Goal: Information Seeking & Learning: Learn about a topic

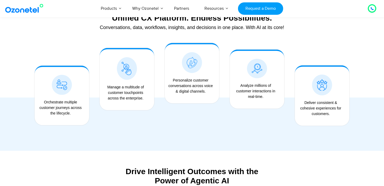
scroll to position [608, 0]
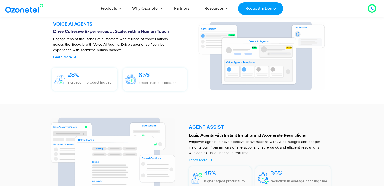
click at [68, 55] on span "Learn More" at bounding box center [62, 57] width 19 height 4
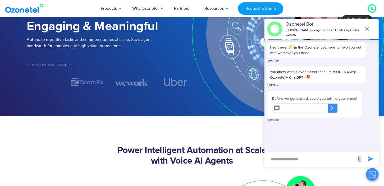
scroll to position [79, 0]
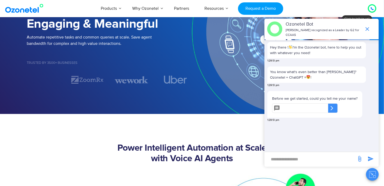
click at [368, 27] on icon "end chat or minimize" at bounding box center [367, 29] width 6 height 6
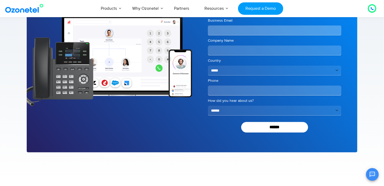
scroll to position [687, 0]
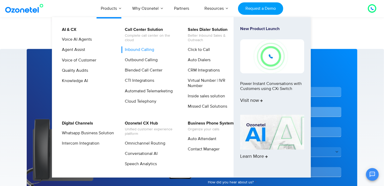
click at [142, 50] on link "Inbound Calling" at bounding box center [138, 49] width 34 height 7
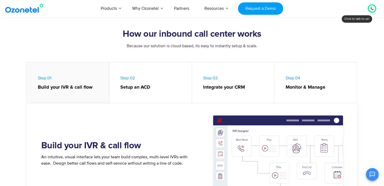
scroll to position [264, 0]
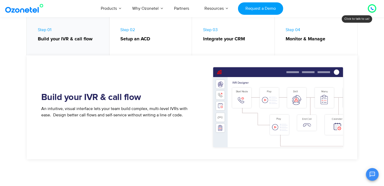
click at [77, 45] on link "Step 01 Build your IVR & call flow" at bounding box center [68, 36] width 83 height 44
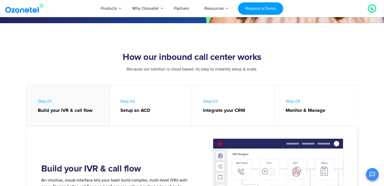
scroll to position [185, 0]
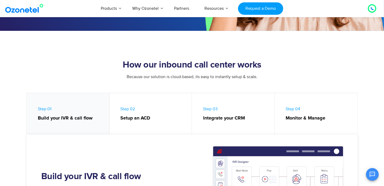
click at [166, 120] on strong "Setup an ACD" at bounding box center [153, 118] width 66 height 7
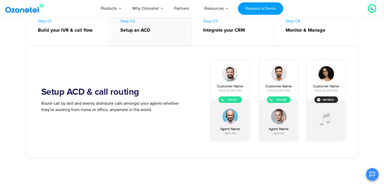
scroll to position [264, 0]
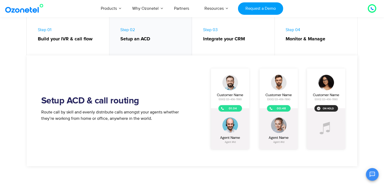
drag, startPoint x: 69, startPoint y: 113, endPoint x: 144, endPoint y: 113, distance: 75.0
click at [144, 113] on span "Route call by skill and evenly distribute calls amongst your agents whether the…" at bounding box center [109, 116] width 137 height 12
drag, startPoint x: 129, startPoint y: 113, endPoint x: 114, endPoint y: 113, distance: 15.1
click at [114, 113] on span "Route call by skill and evenly distribute calls amongst your agents whether the…" at bounding box center [109, 116] width 137 height 12
click at [252, 44] on link "Step 03 Integrate your CRM" at bounding box center [233, 36] width 83 height 44
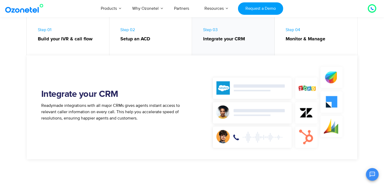
click at [288, 44] on link "Step 04 Monitor & Manage" at bounding box center [315, 36] width 83 height 44
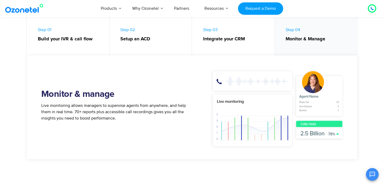
click at [248, 45] on link "Step 03 Integrate your CRM" at bounding box center [233, 36] width 83 height 44
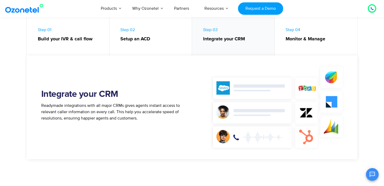
click at [177, 43] on link "Step 02 Setup an ACD" at bounding box center [150, 36] width 83 height 44
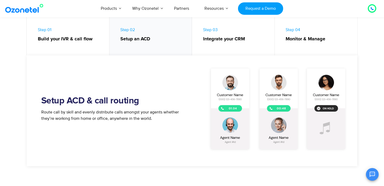
click at [85, 39] on strong "Build your IVR & call flow" at bounding box center [71, 39] width 66 height 7
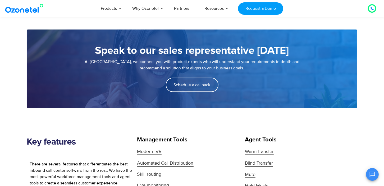
scroll to position [476, 0]
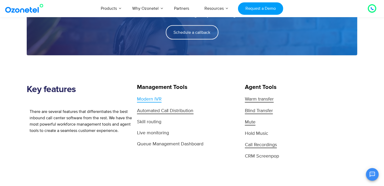
click at [156, 100] on span "Modern IVR" at bounding box center [149, 99] width 25 height 6
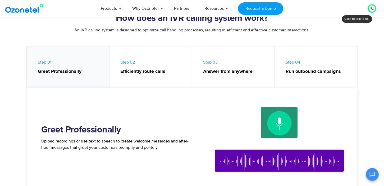
scroll to position [264, 0]
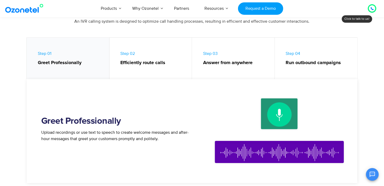
click at [224, 74] on link "Step 03 Answer from anywhere" at bounding box center [233, 60] width 83 height 44
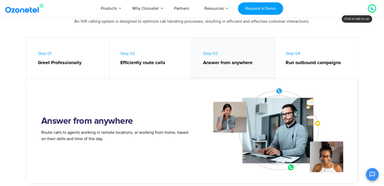
click at [163, 75] on link "Step 02 Efficiently route calls" at bounding box center [150, 60] width 83 height 44
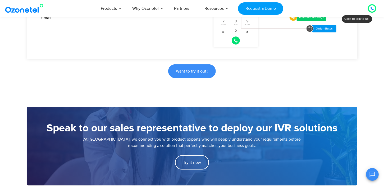
scroll to position [290, 0]
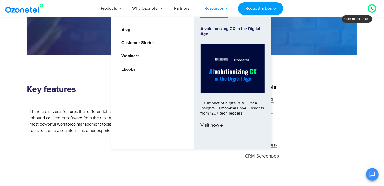
scroll to position [62, 0]
click at [132, 69] on link "Ebooks" at bounding box center [127, 69] width 18 height 7
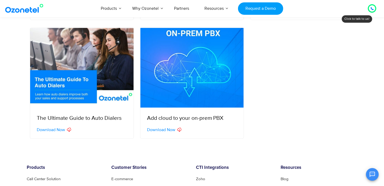
scroll to position [238, 0]
